Goal: Find specific page/section: Find specific page/section

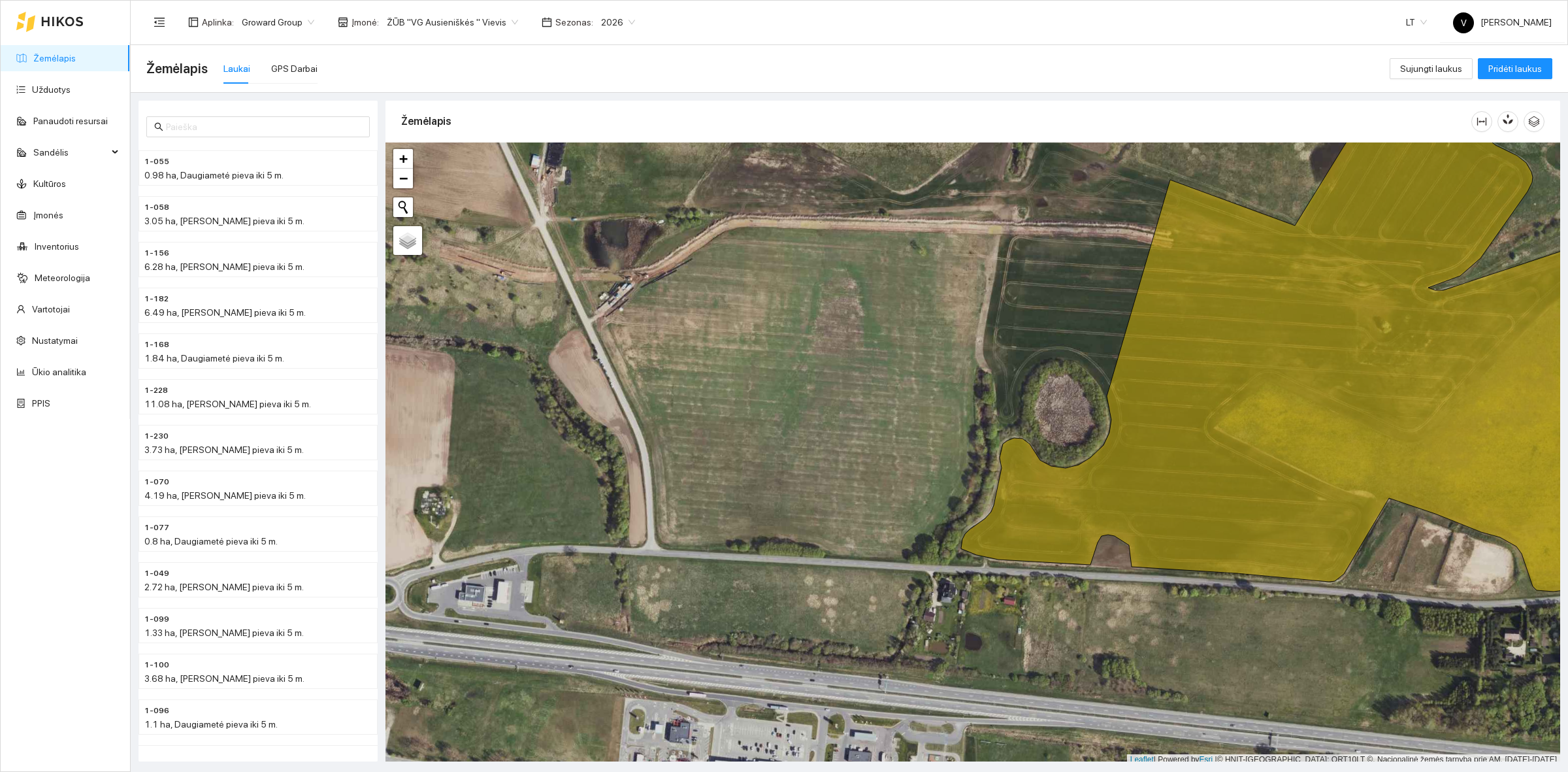
scroll to position [4, 0]
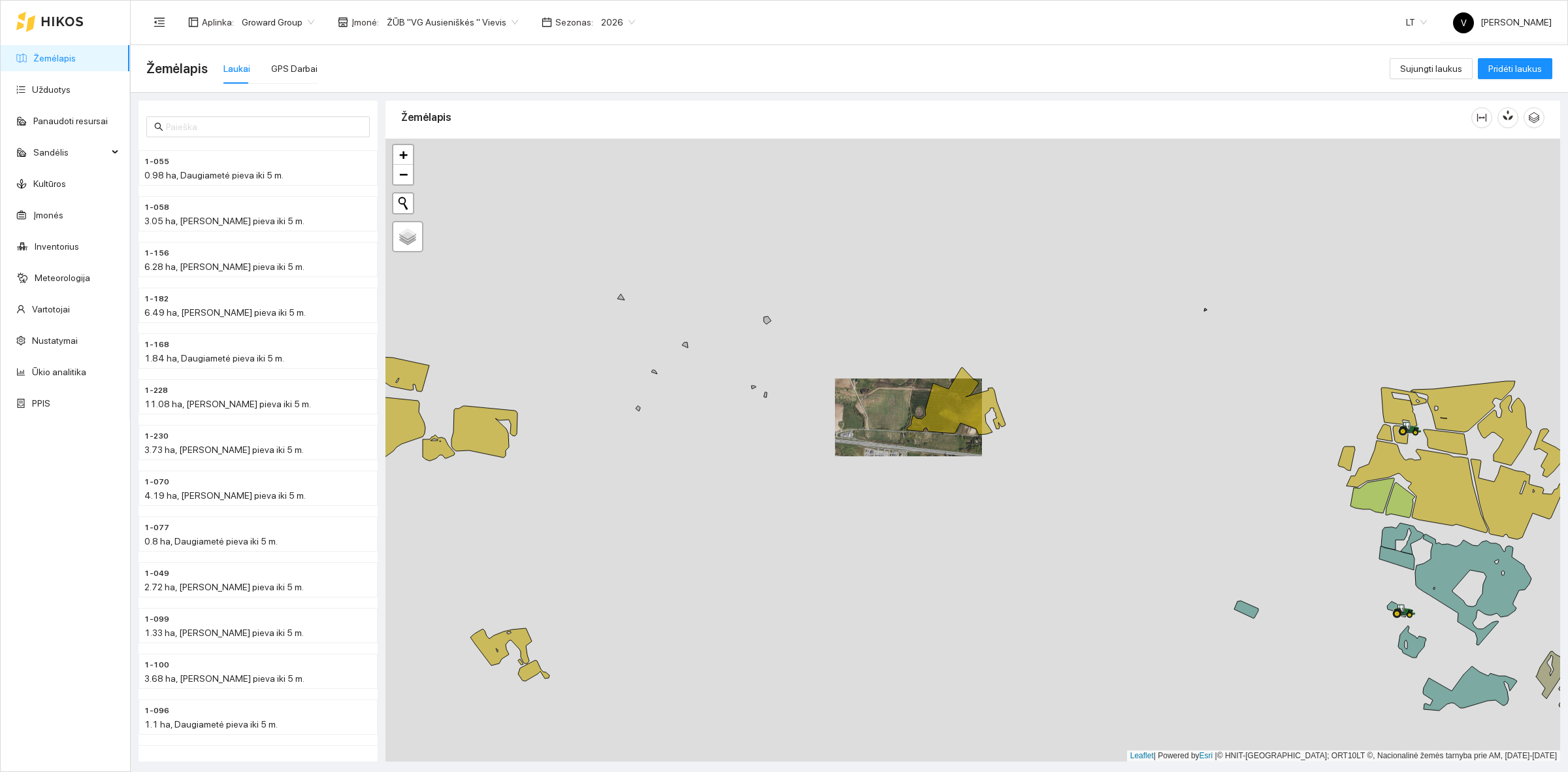
drag, startPoint x: 1150, startPoint y: 445, endPoint x: 833, endPoint y: 353, distance: 330.1
click at [1099, 439] on div at bounding box center [973, 450] width 1174 height 623
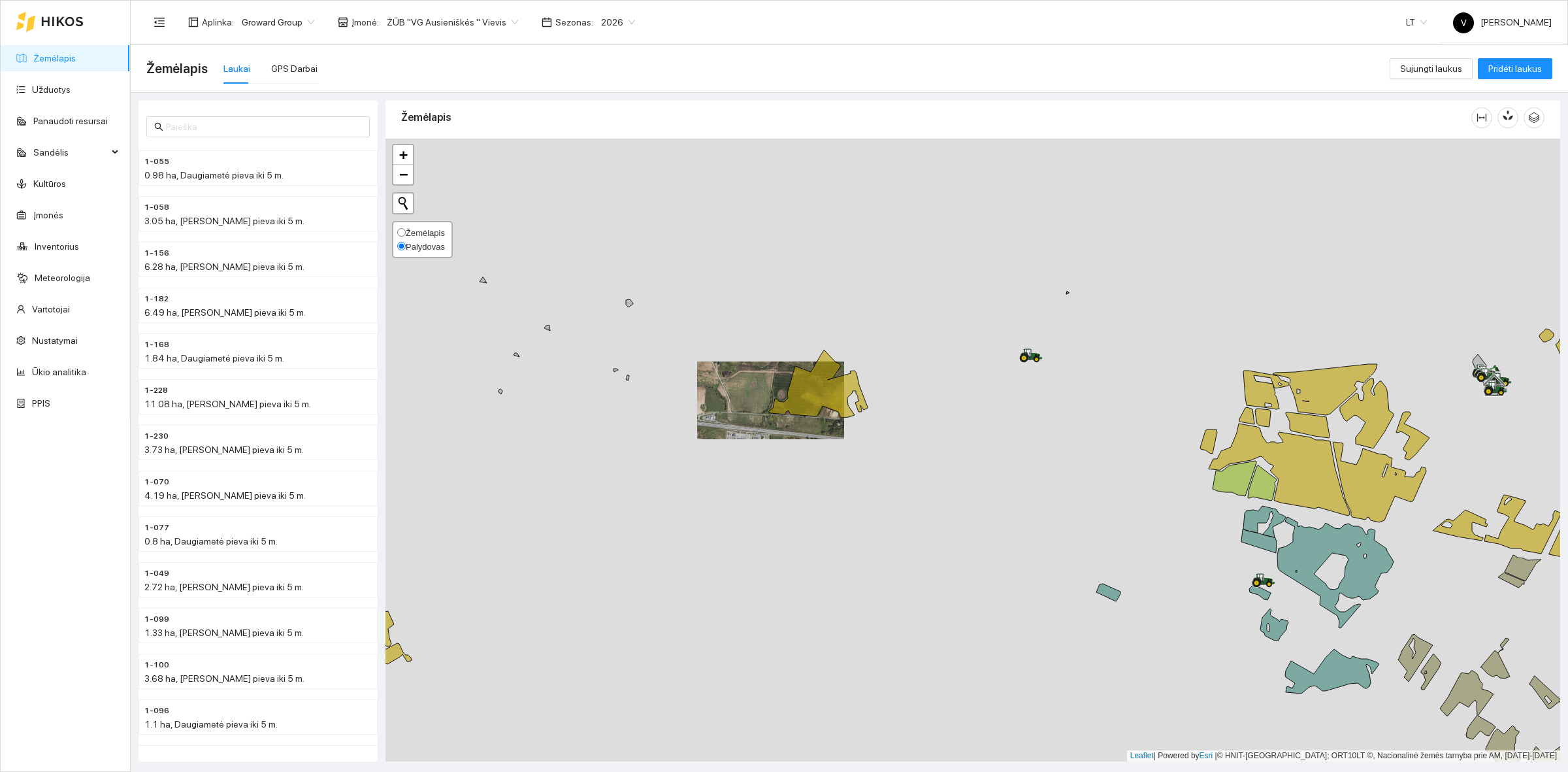
click at [408, 228] on span "Žemėlapis" at bounding box center [425, 233] width 39 height 10
click at [406, 228] on input "Žemėlapis" at bounding box center [401, 232] width 8 height 8
radio input "true"
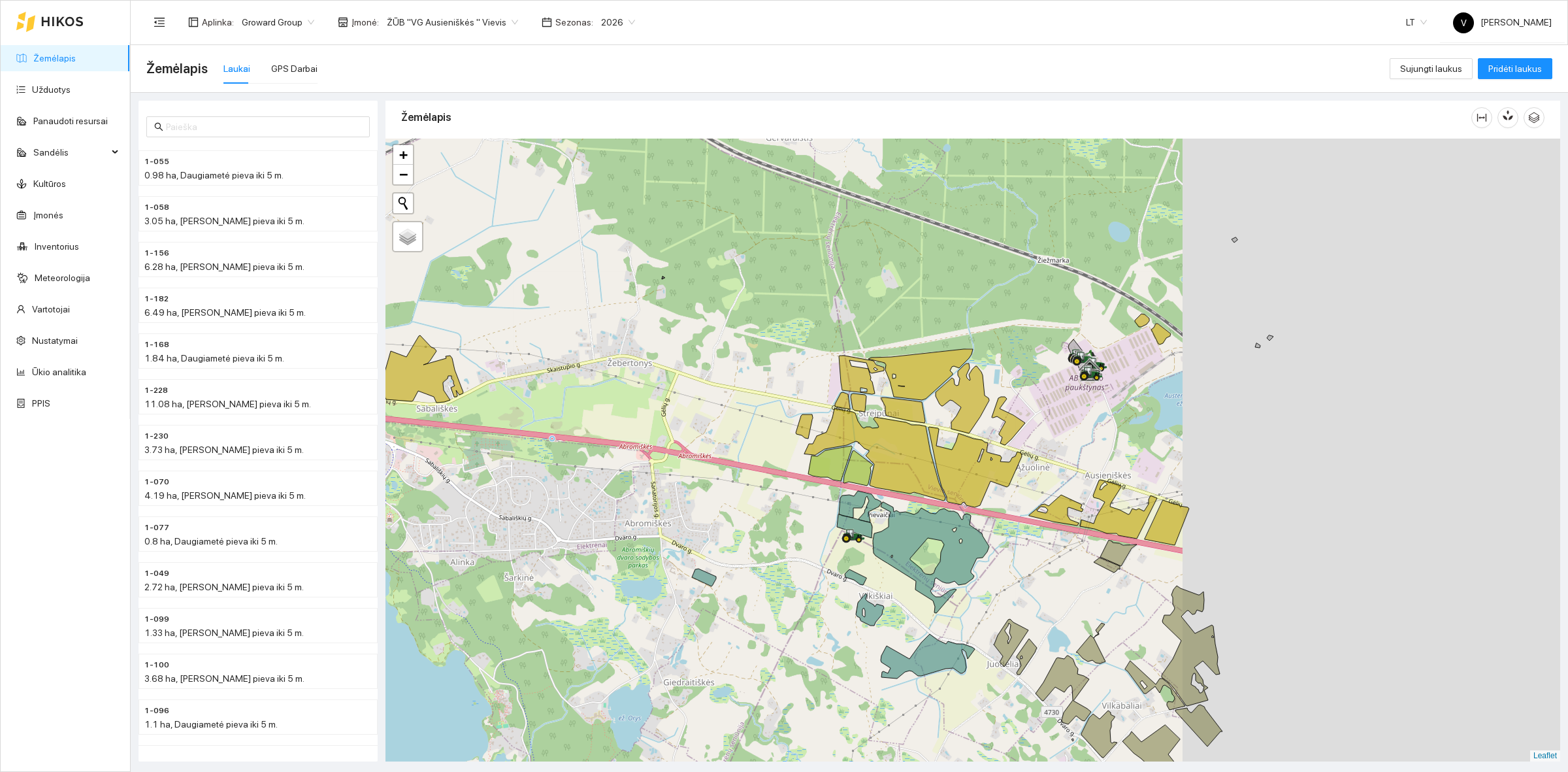
drag, startPoint x: 1053, startPoint y: 478, endPoint x: 972, endPoint y: 481, distance: 81.1
click at [972, 480] on icon at bounding box center [974, 467] width 94 height 80
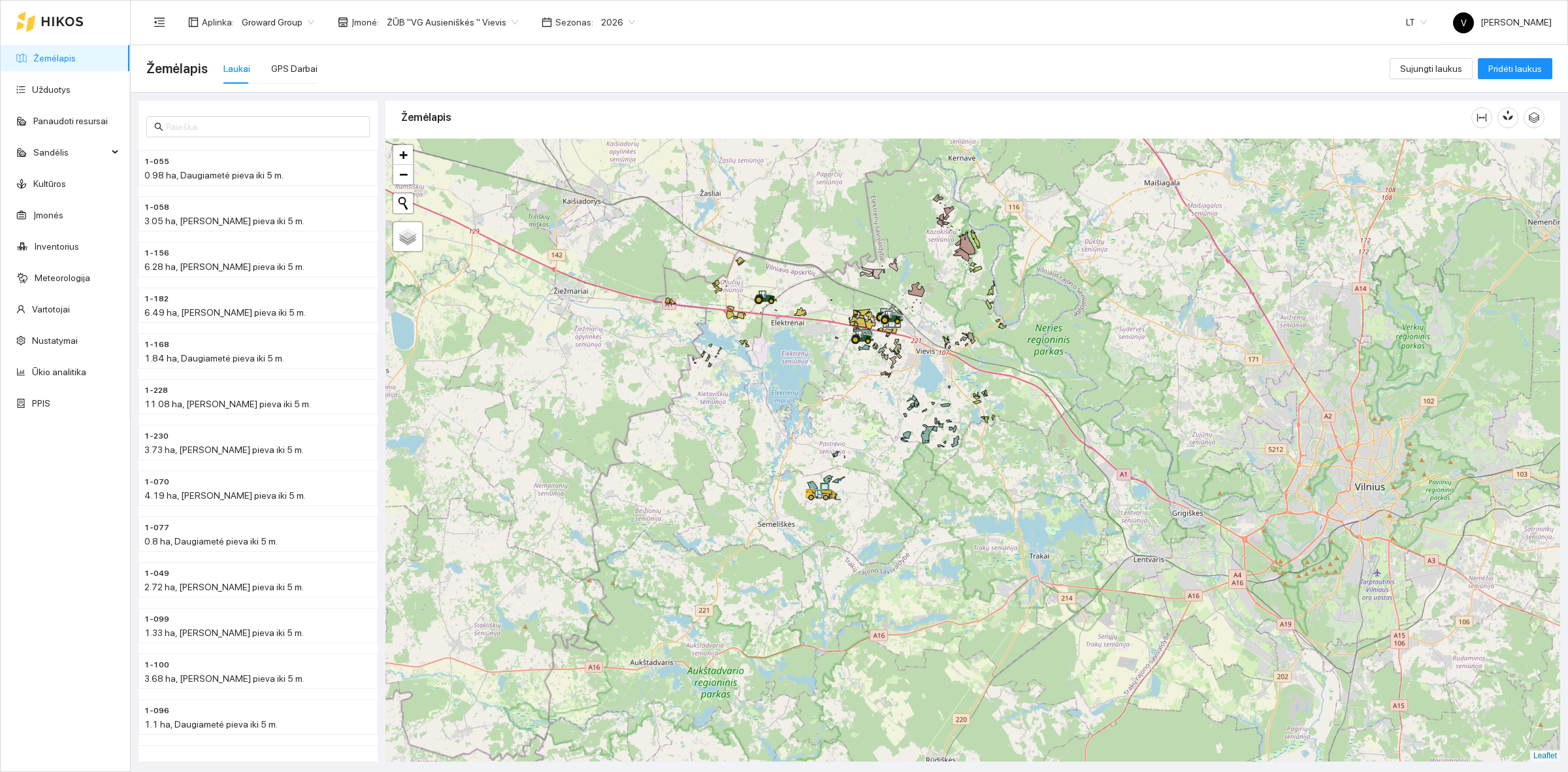
drag, startPoint x: 1043, startPoint y: 477, endPoint x: 974, endPoint y: 329, distance: 163.3
click at [974, 329] on div at bounding box center [973, 450] width 1174 height 623
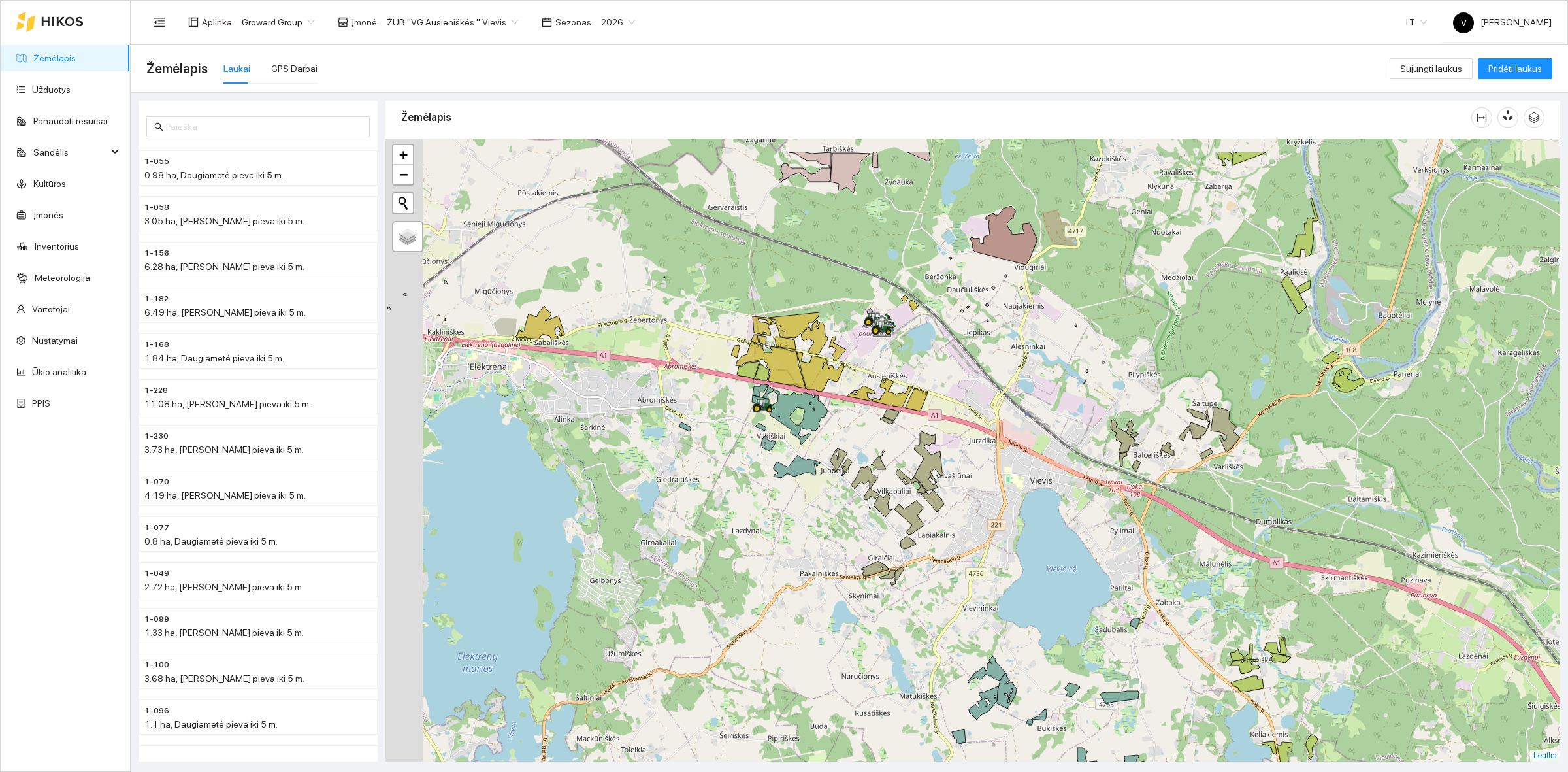
drag, startPoint x: 916, startPoint y: 370, endPoint x: 961, endPoint y: 428, distance: 73.4
click at [961, 428] on div at bounding box center [973, 450] width 1174 height 623
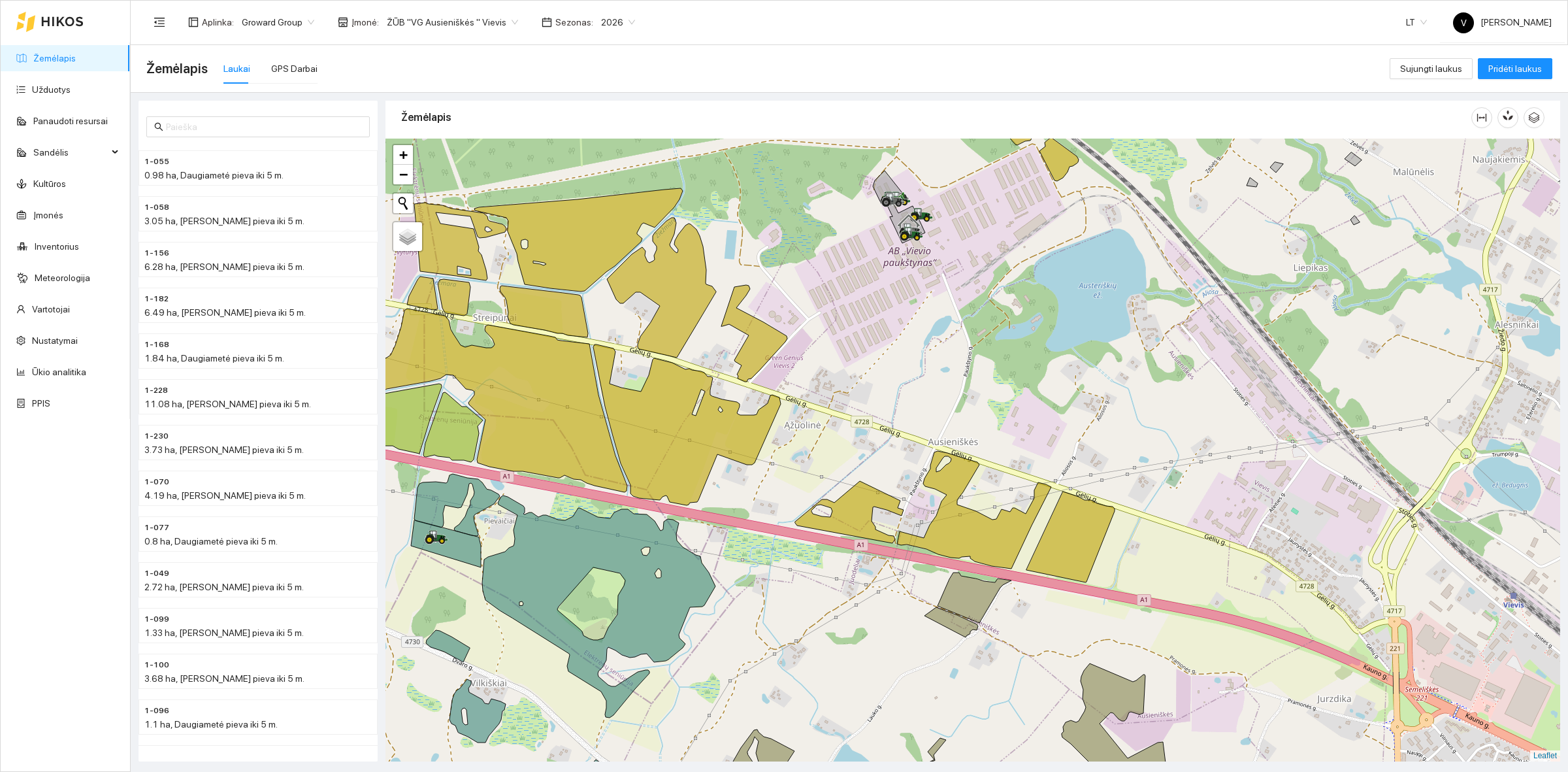
drag, startPoint x: 946, startPoint y: 208, endPoint x: 887, endPoint y: 347, distance: 151.0
click at [887, 347] on div at bounding box center [973, 450] width 1174 height 623
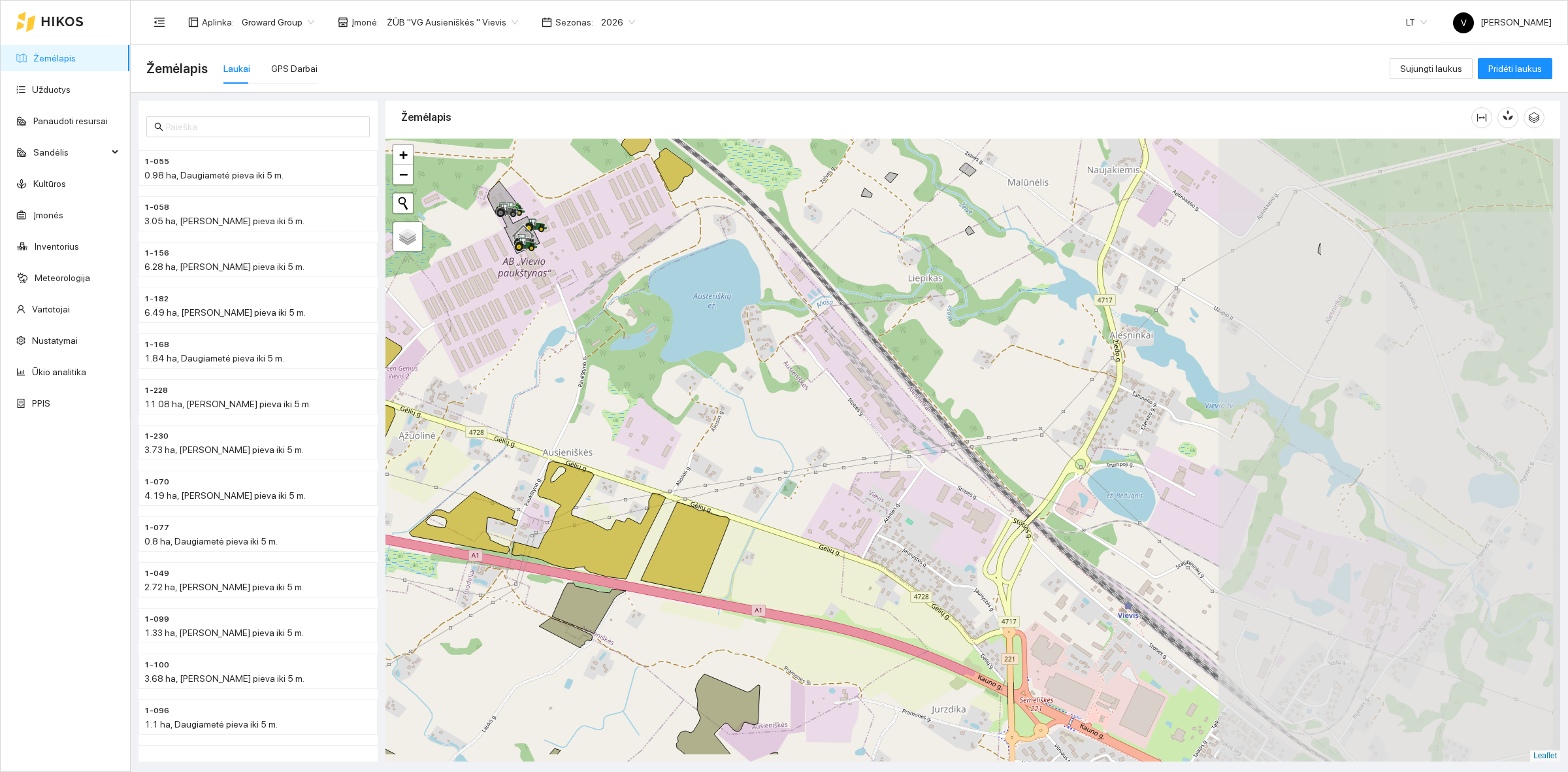
drag, startPoint x: 1261, startPoint y: 454, endPoint x: 942, endPoint y: 387, distance: 326.0
click at [874, 383] on div at bounding box center [973, 450] width 1174 height 623
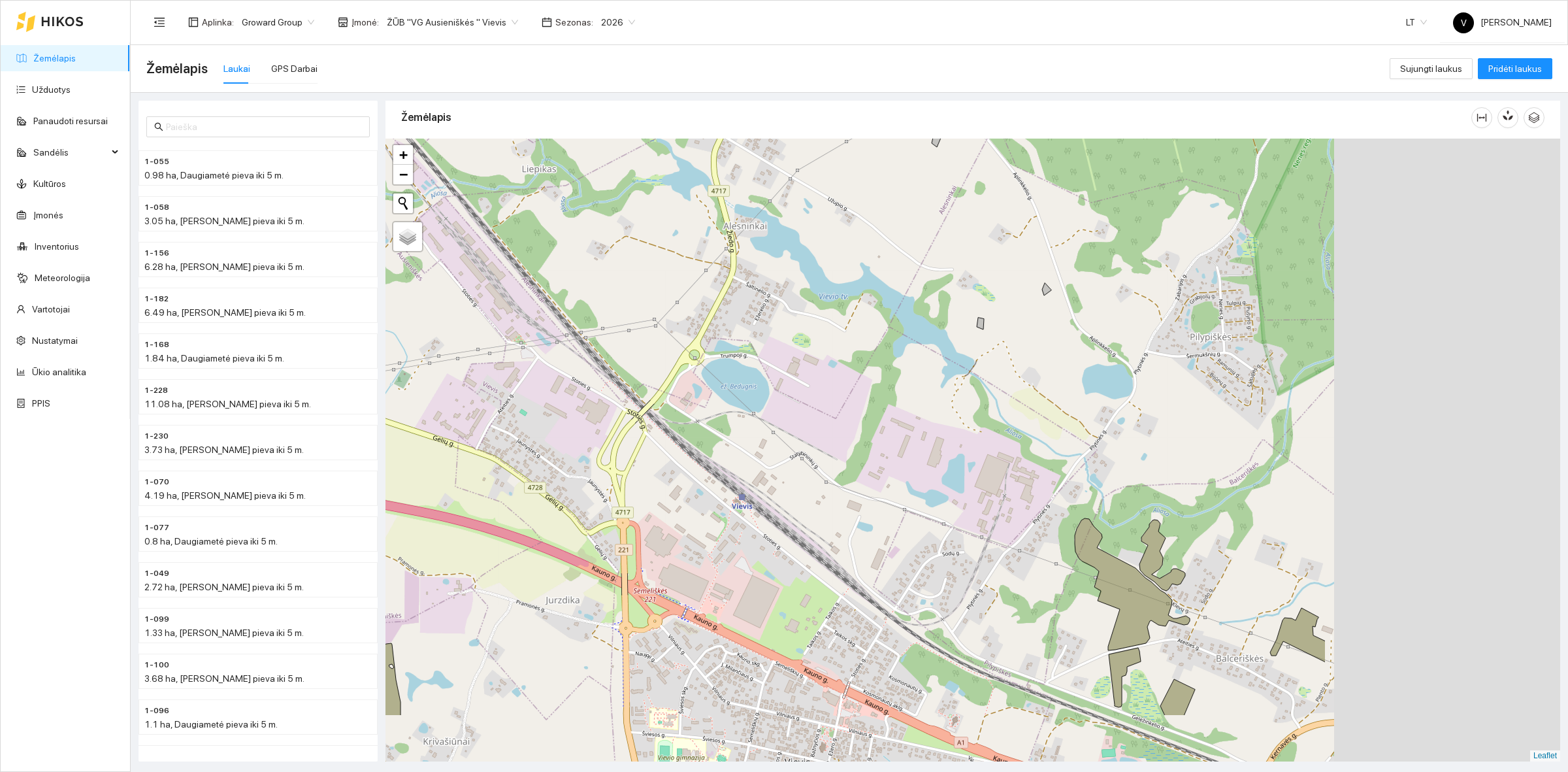
drag, startPoint x: 1099, startPoint y: 441, endPoint x: 895, endPoint y: 381, distance: 212.6
click at [895, 382] on div at bounding box center [973, 450] width 1174 height 623
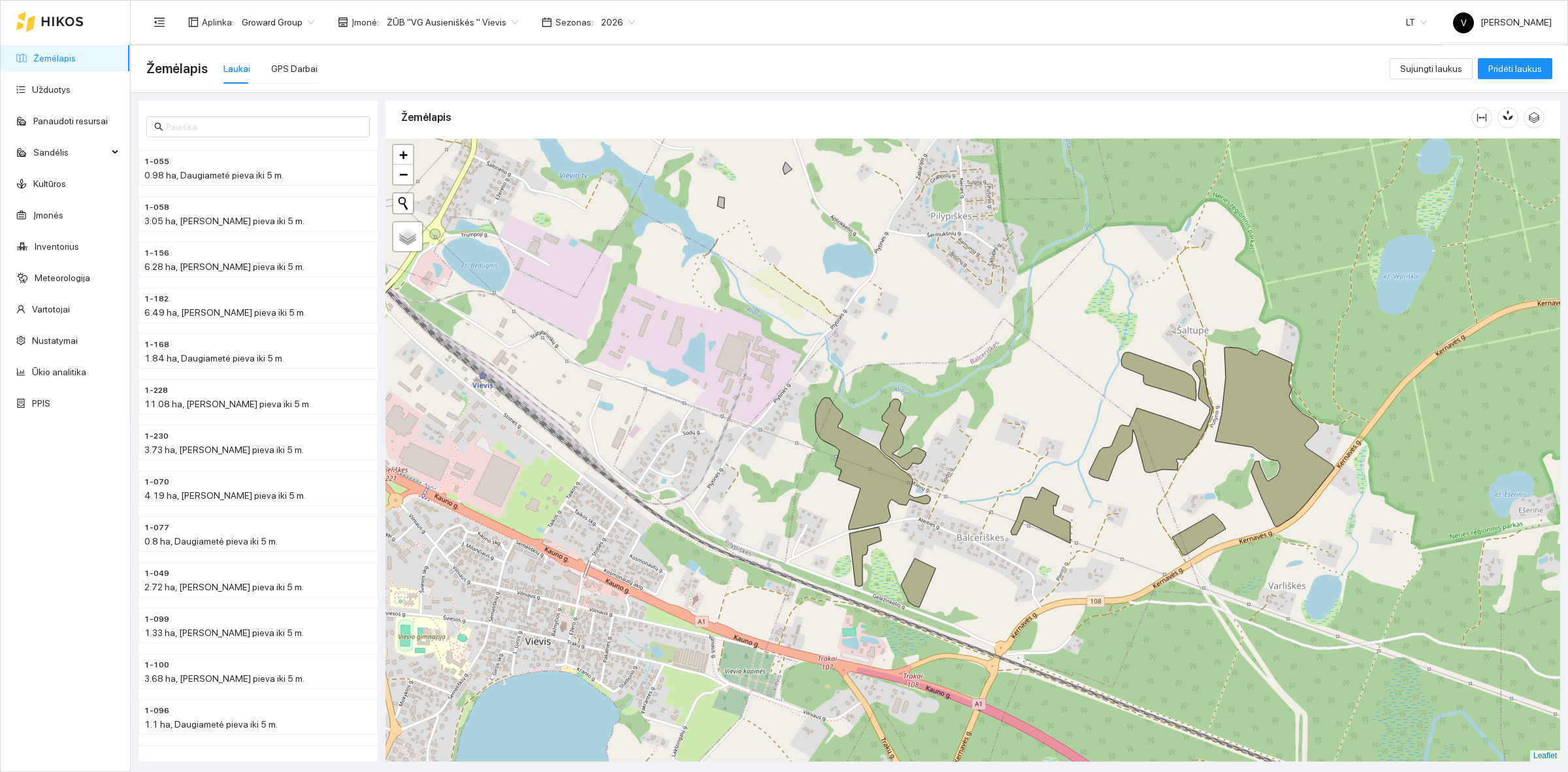
drag, startPoint x: 1053, startPoint y: 521, endPoint x: 994, endPoint y: 451, distance: 91.5
click at [994, 453] on div at bounding box center [973, 450] width 1174 height 623
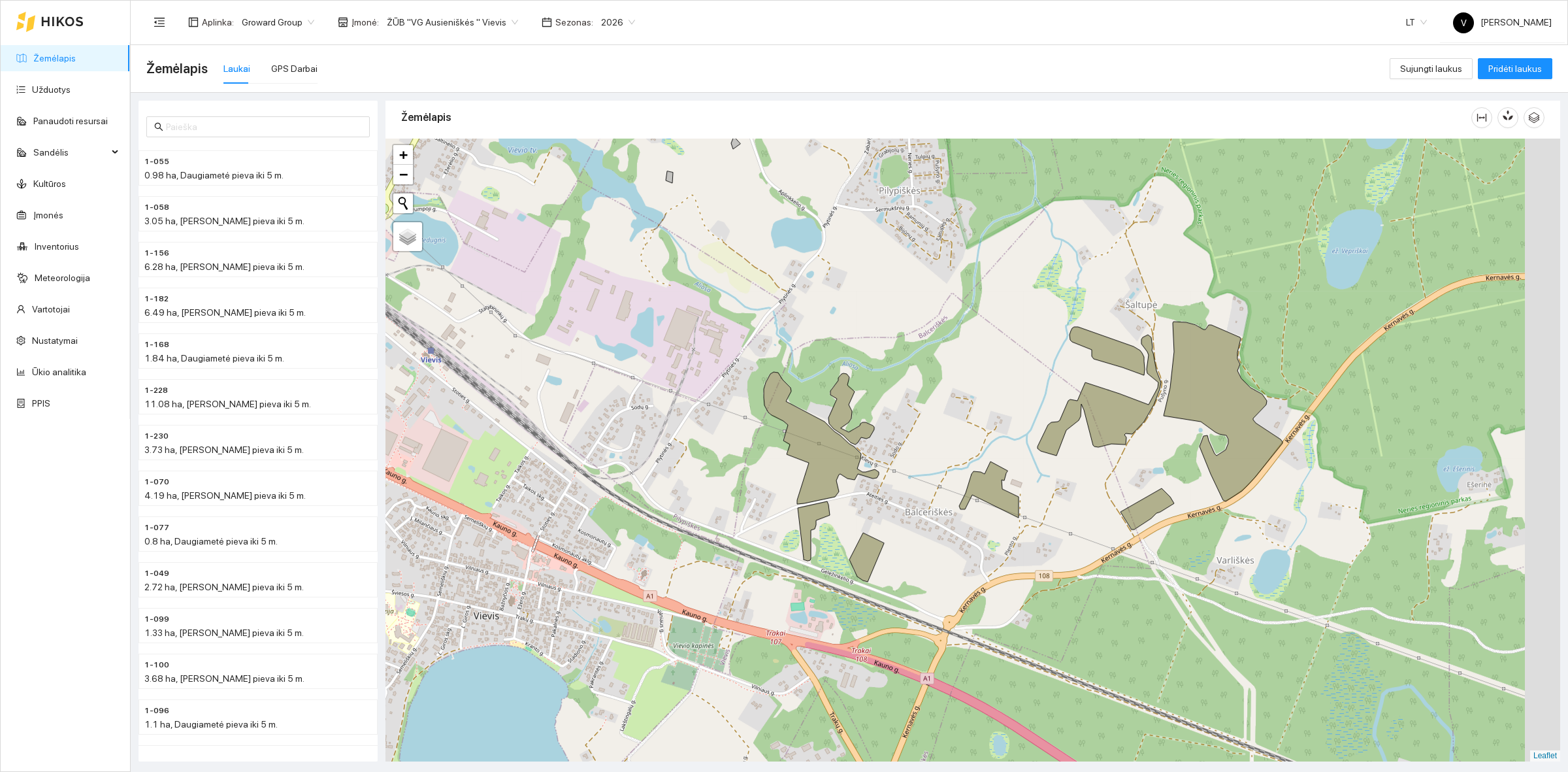
drag, startPoint x: 981, startPoint y: 458, endPoint x: 881, endPoint y: 394, distance: 118.7
click at [881, 398] on div at bounding box center [973, 450] width 1174 height 623
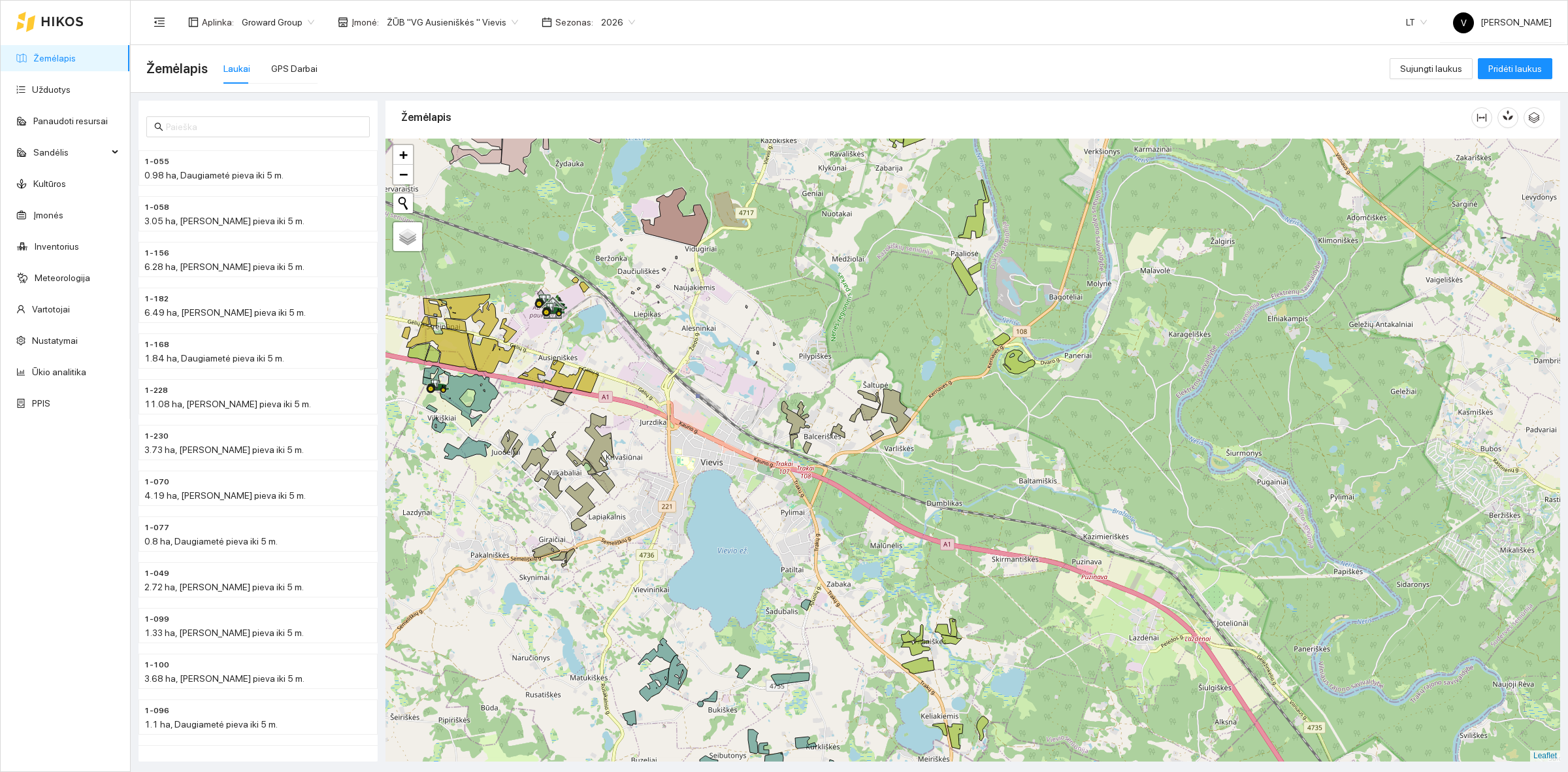
drag, startPoint x: 762, startPoint y: 439, endPoint x: 834, endPoint y: 459, distance: 74.7
click at [834, 459] on div at bounding box center [973, 450] width 1174 height 623
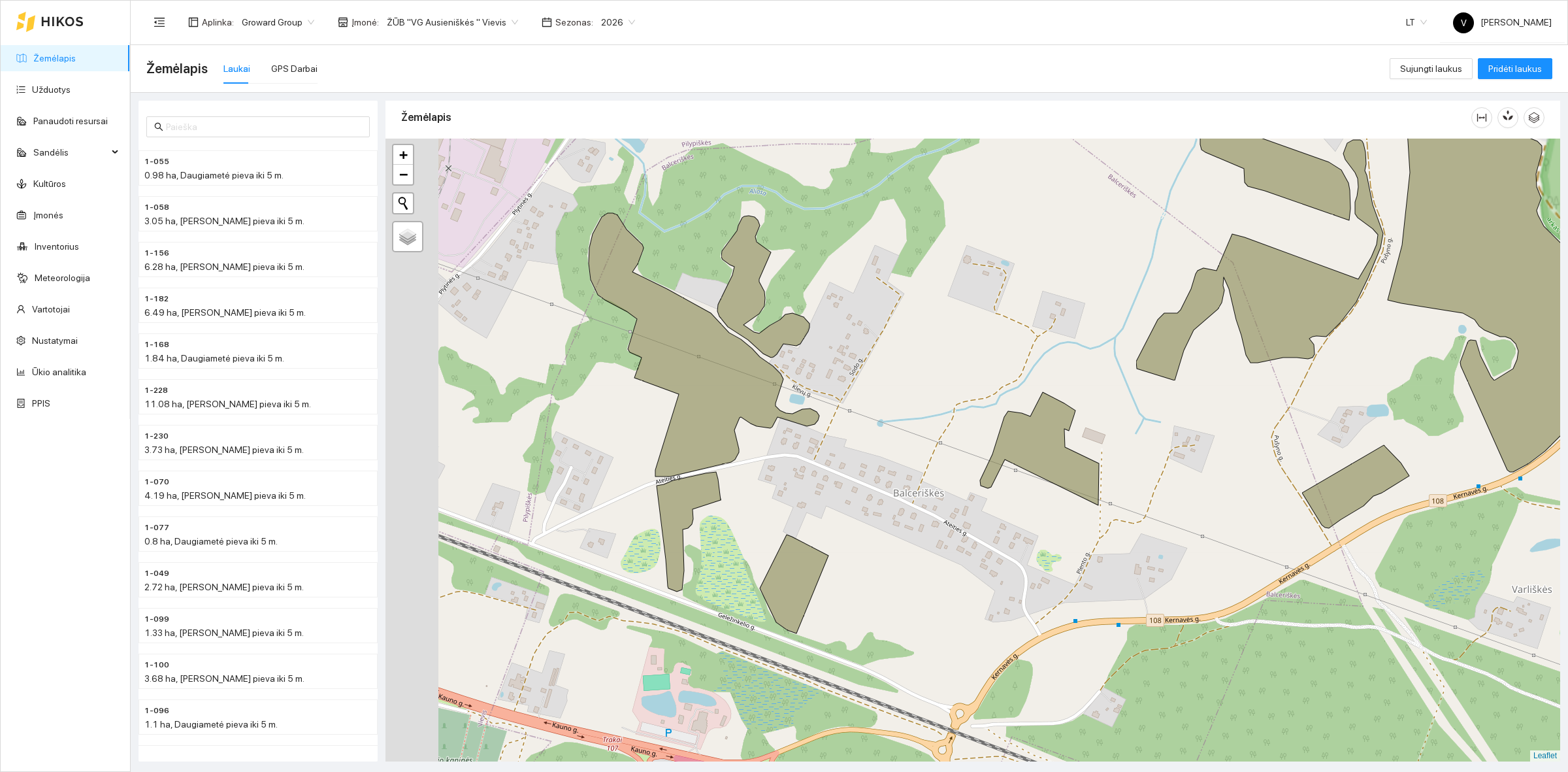
drag, startPoint x: 837, startPoint y: 428, endPoint x: 911, endPoint y: 450, distance: 77.2
click at [922, 451] on div at bounding box center [973, 450] width 1174 height 623
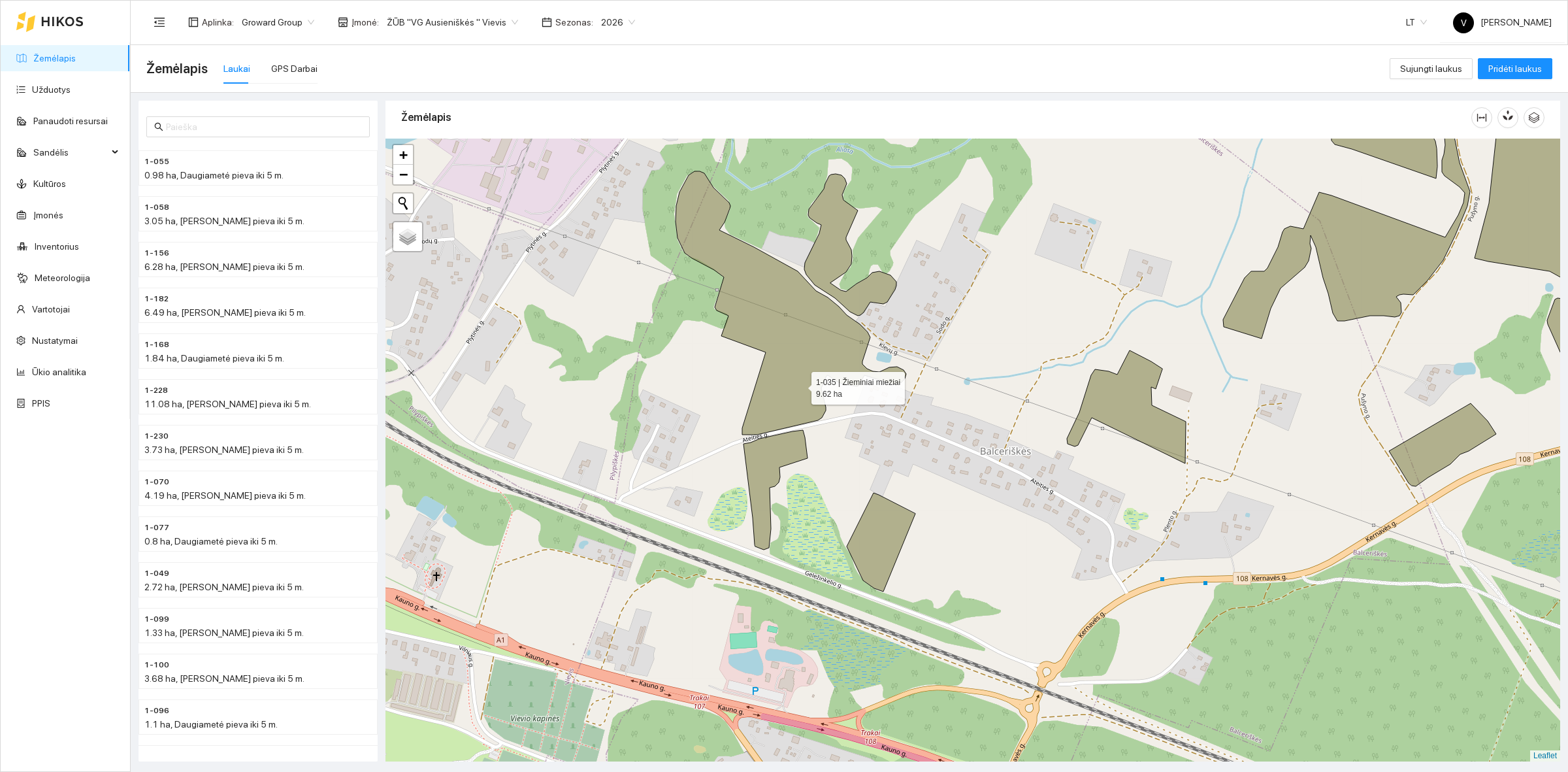
drag, startPoint x: 795, startPoint y: 455, endPoint x: 798, endPoint y: 389, distance: 66.1
click at [798, 389] on icon at bounding box center [790, 303] width 230 height 263
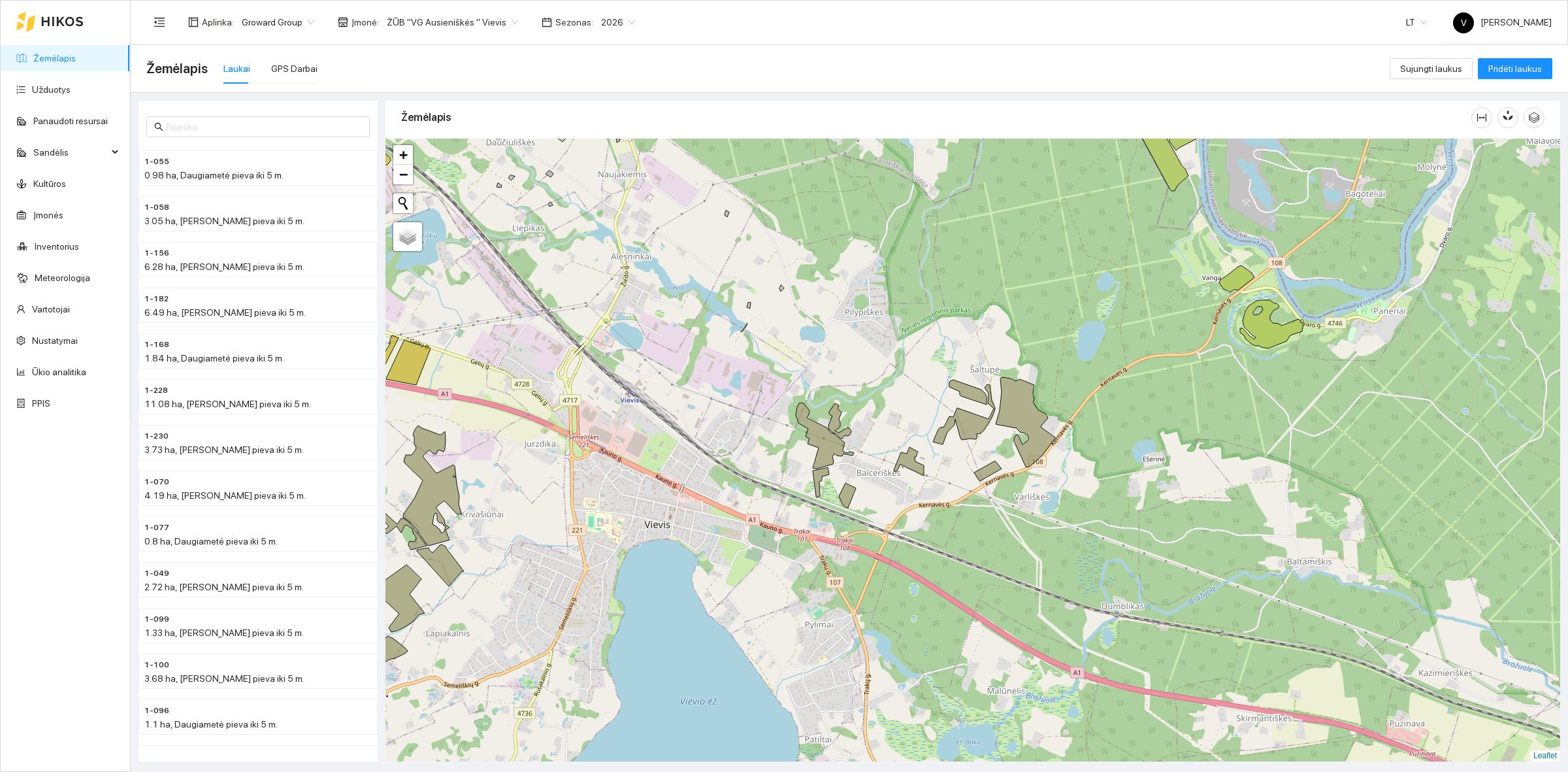
drag, startPoint x: 931, startPoint y: 495, endPoint x: 922, endPoint y: 511, distance: 18.4
click at [922, 511] on div at bounding box center [973, 450] width 1174 height 623
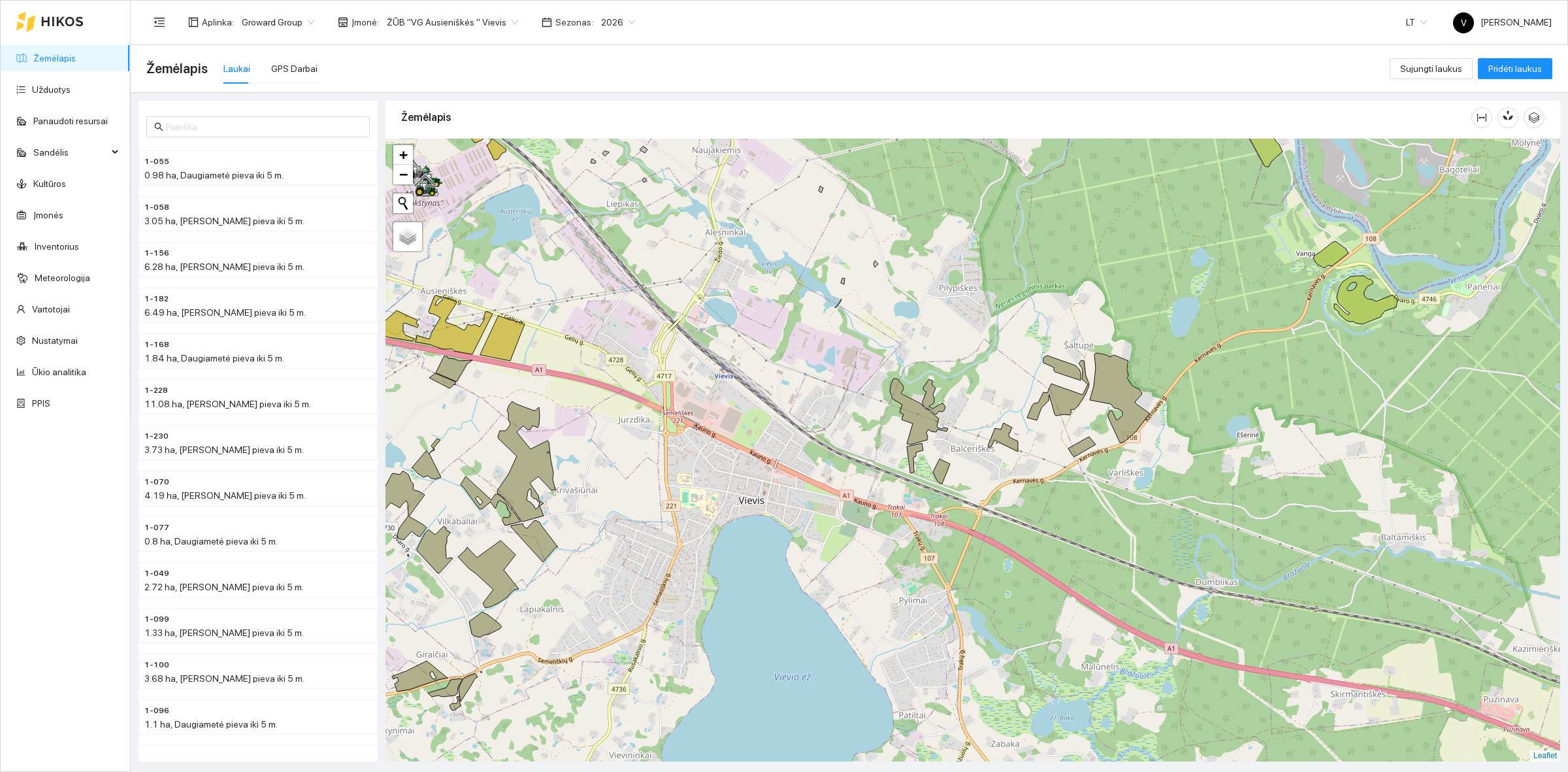
drag, startPoint x: 717, startPoint y: 576, endPoint x: 757, endPoint y: 575, distance: 40.0
click at [757, 575] on div at bounding box center [973, 450] width 1174 height 623
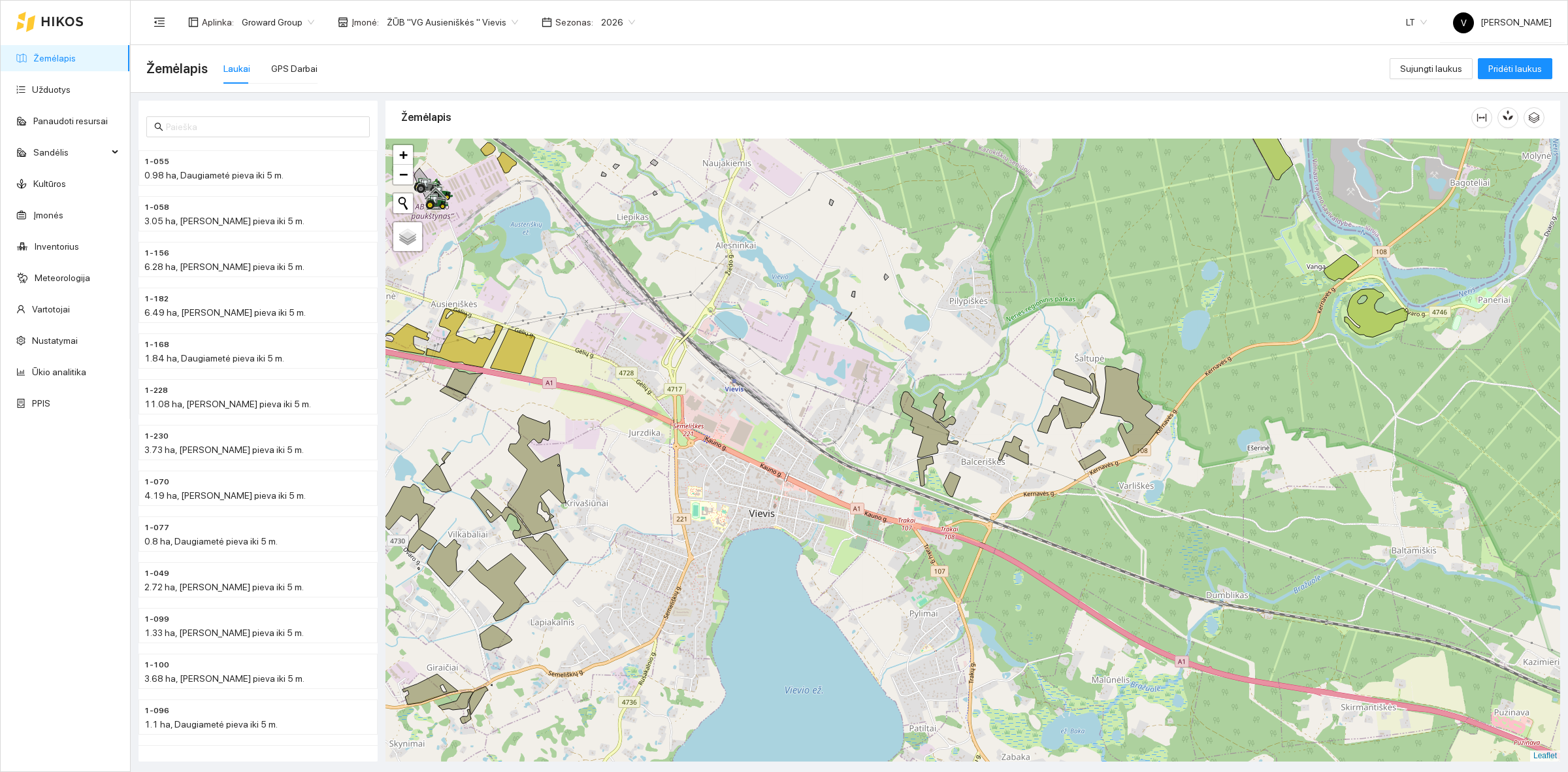
drag, startPoint x: 1022, startPoint y: 456, endPoint x: 1032, endPoint y: 468, distance: 15.6
click at [1032, 468] on div at bounding box center [973, 450] width 1174 height 623
